Goal: Task Accomplishment & Management: Manage account settings

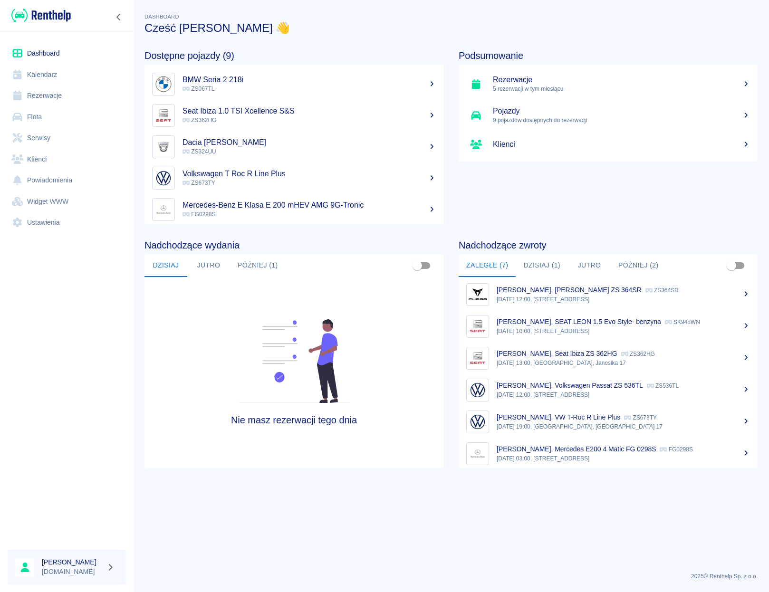
scroll to position [39, 0]
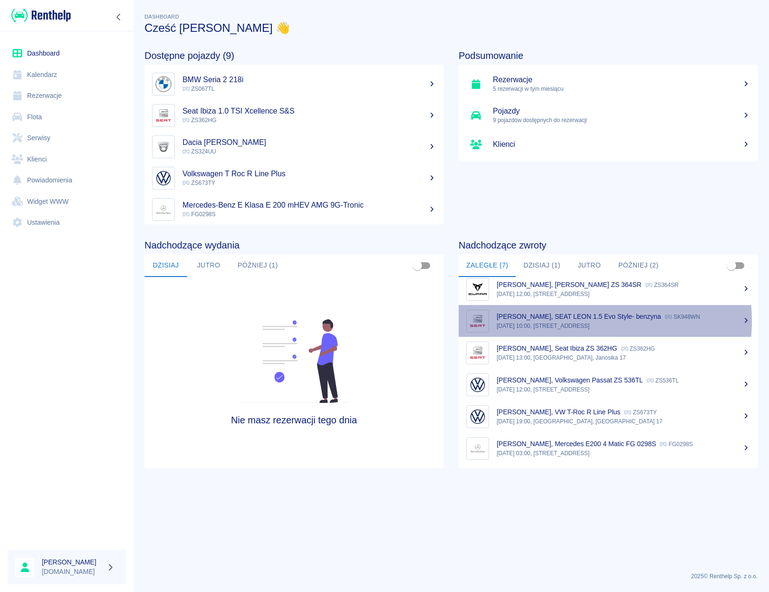
click at [567, 321] on div "[PERSON_NAME], SEAT LEON 1.5 Evo Style- benzyna SK948WN" at bounding box center [622, 317] width 253 height 10
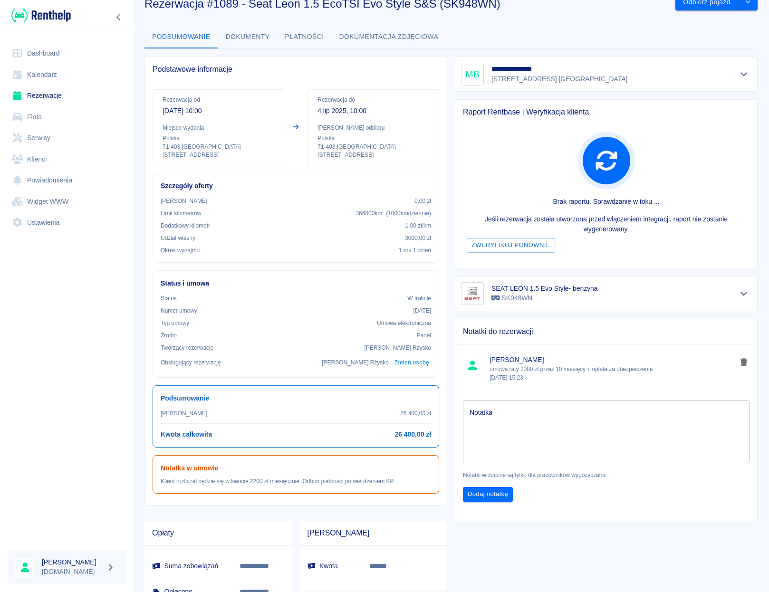
scroll to position [34, 0]
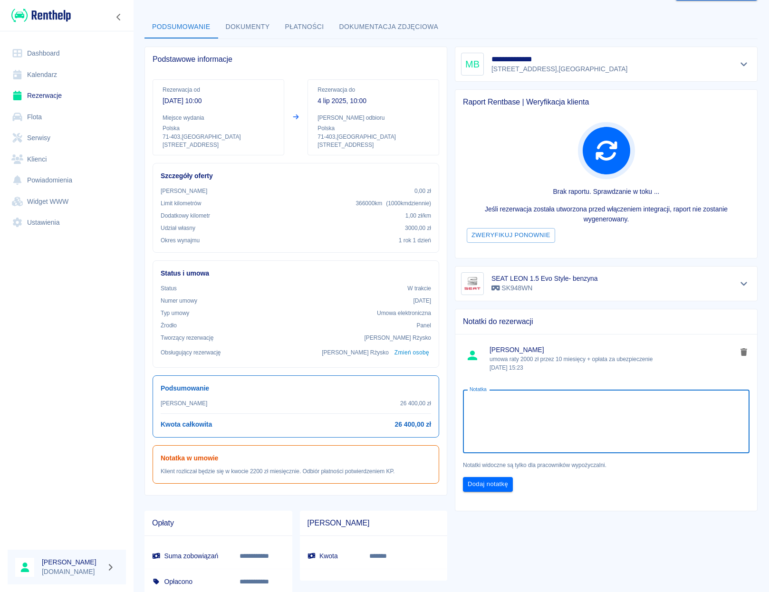
click at [554, 400] on textarea "Notatka" at bounding box center [605, 422] width 273 height 48
type textarea "otrzymałem 2000 zł"
click at [486, 493] on div "Notatka otrzymałem 2000 zł x Notatka Notatki widoczne są tylko dla pracowników …" at bounding box center [602, 437] width 309 height 124
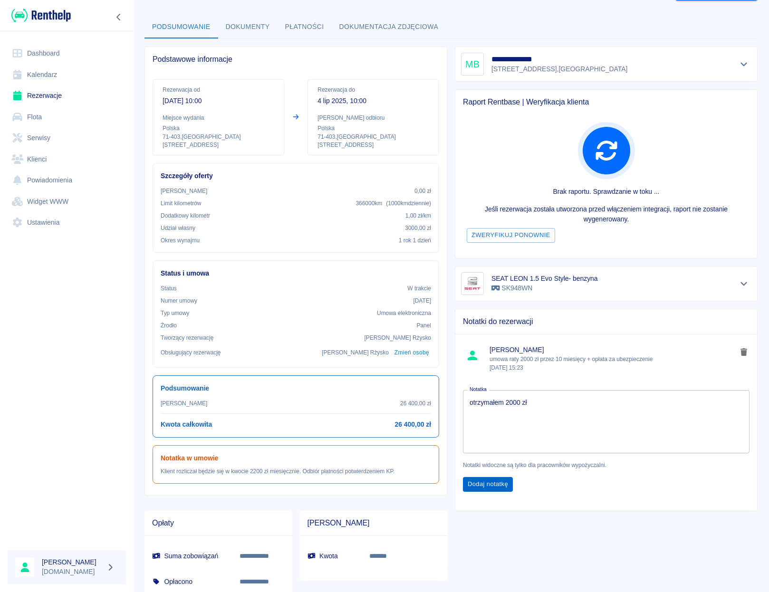
click at [485, 488] on button "Dodaj notatkę" at bounding box center [488, 484] width 50 height 15
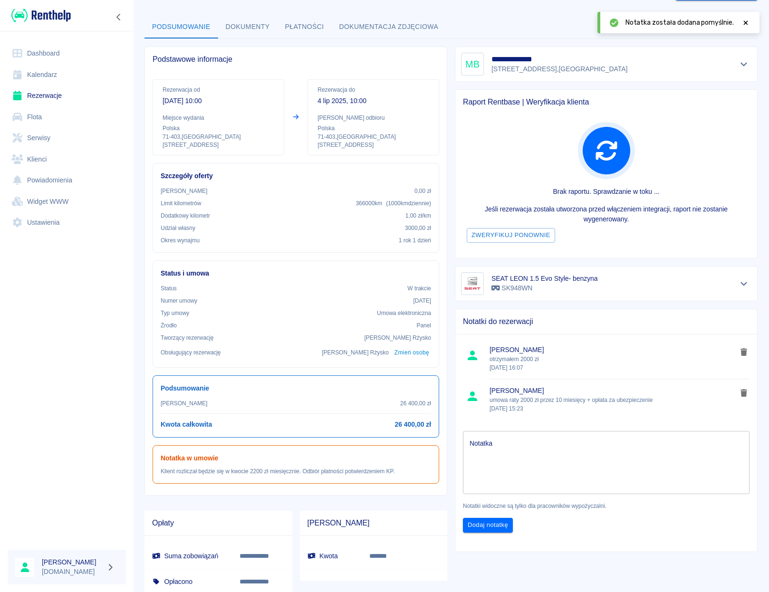
click at [44, 52] on link "Dashboard" at bounding box center [67, 53] width 118 height 21
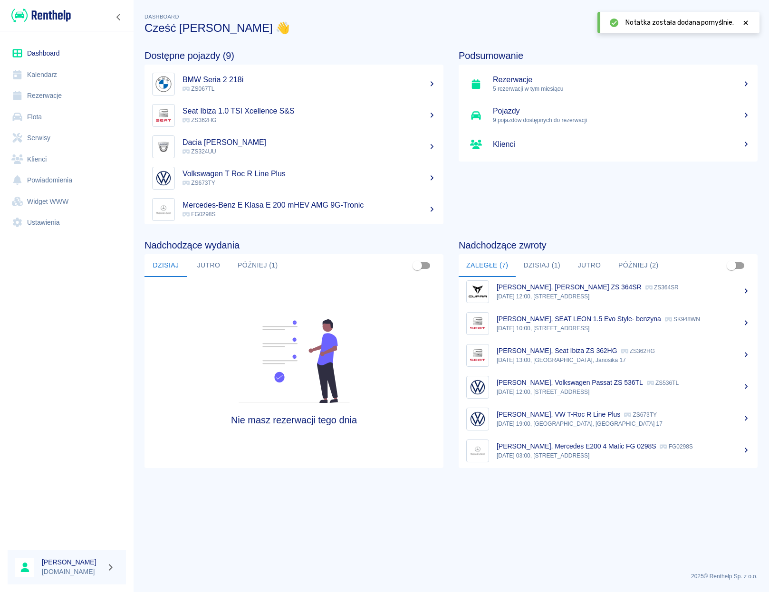
scroll to position [39, 0]
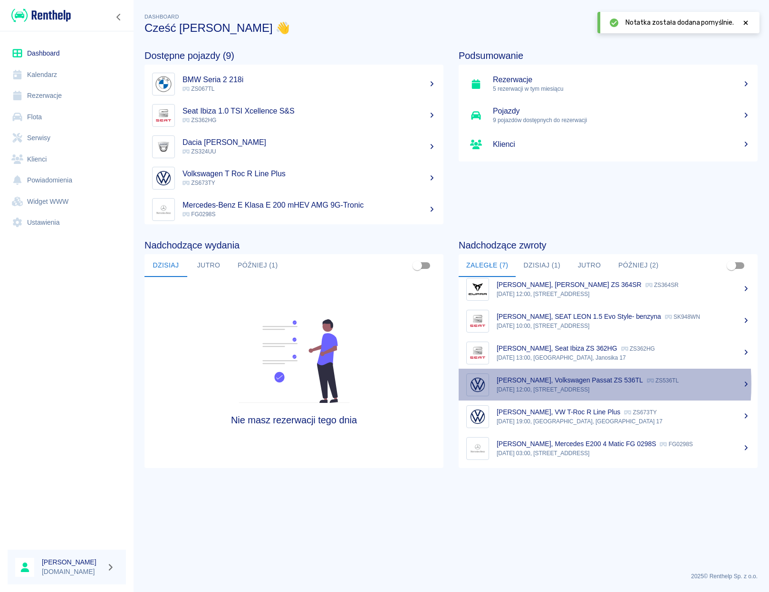
click at [530, 384] on div "[PERSON_NAME], Volkswagen Passat ZS 536TL ZS536TL" at bounding box center [622, 380] width 253 height 10
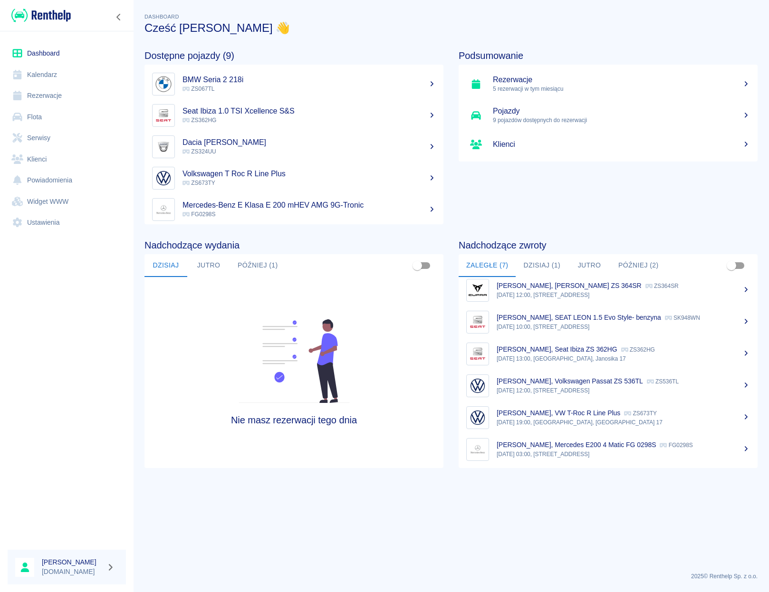
scroll to position [39, 0]
click at [559, 410] on p "[PERSON_NAME], VW T-Roc R Line Plus" at bounding box center [558, 412] width 124 height 8
click at [539, 266] on button "Dzisiaj (1)" at bounding box center [541, 265] width 52 height 23
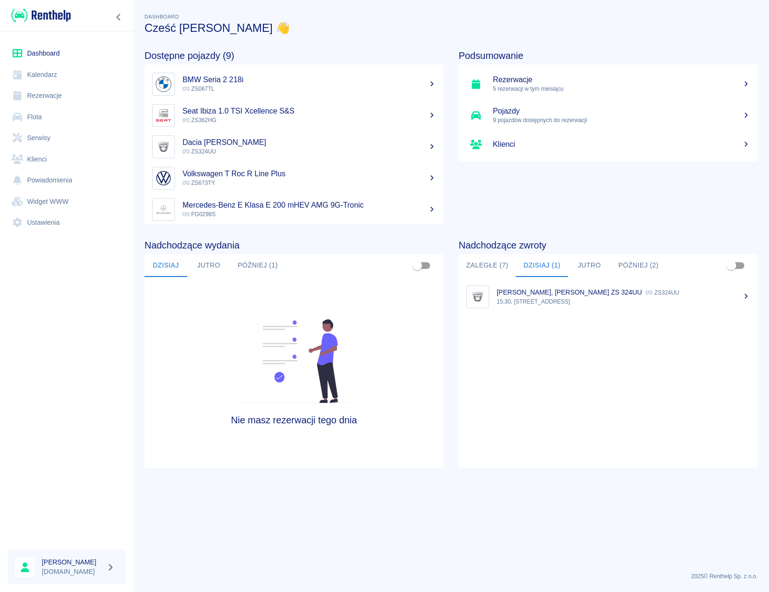
scroll to position [0, 0]
click at [635, 273] on button "Później (2)" at bounding box center [638, 265] width 56 height 23
click at [592, 297] on p "[DATE] 18:00, [STREET_ADDRESS]" at bounding box center [622, 301] width 253 height 9
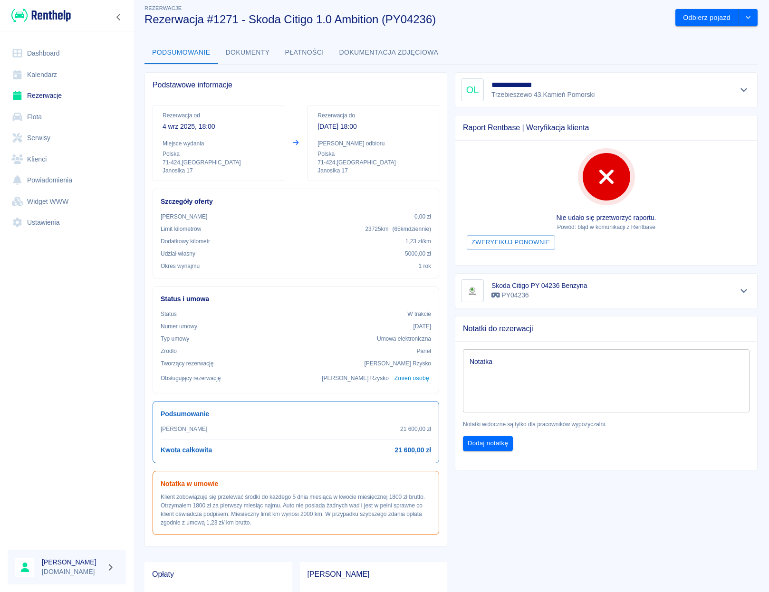
scroll to position [17, 0]
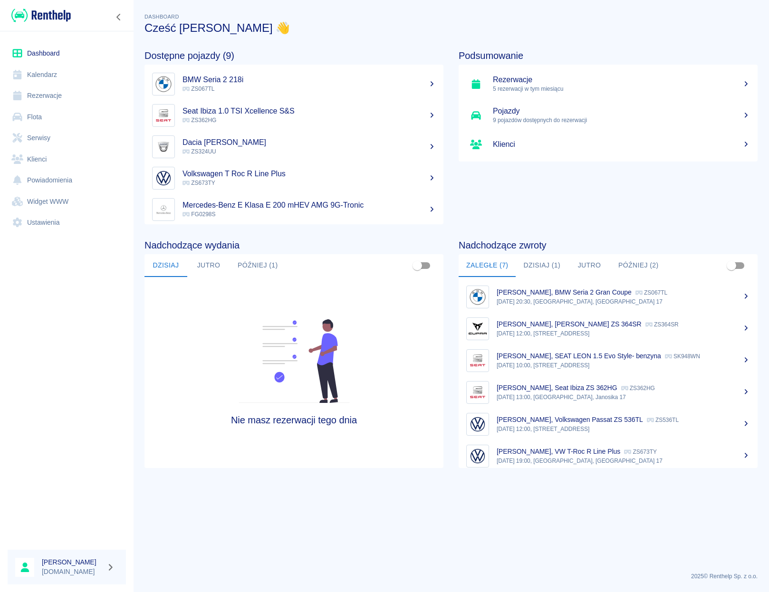
click at [638, 267] on button "Później (2)" at bounding box center [638, 265] width 56 height 23
